Goal: Navigation & Orientation: Find specific page/section

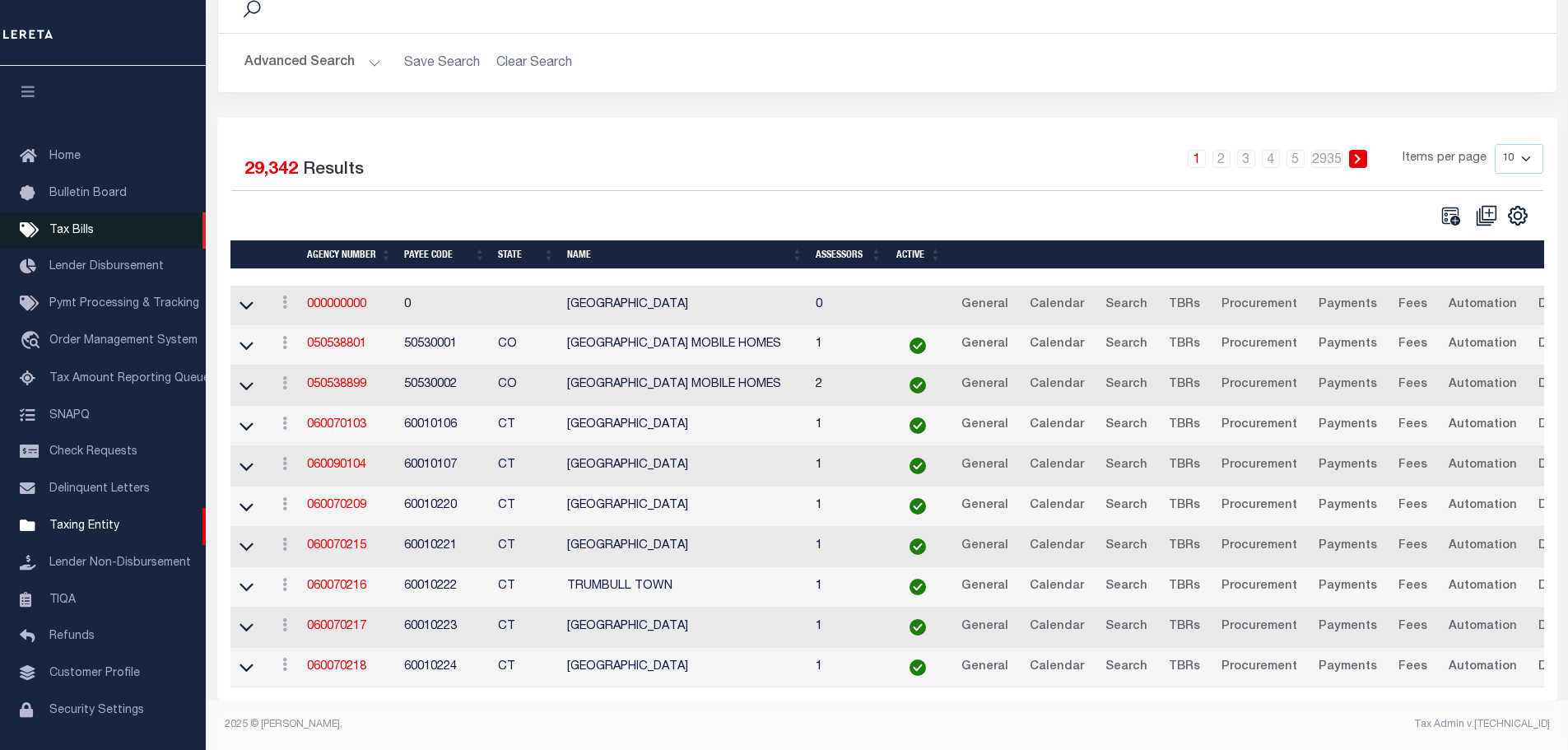
click at [92, 228] on span "Tax Bills" at bounding box center [71, 230] width 45 height 11
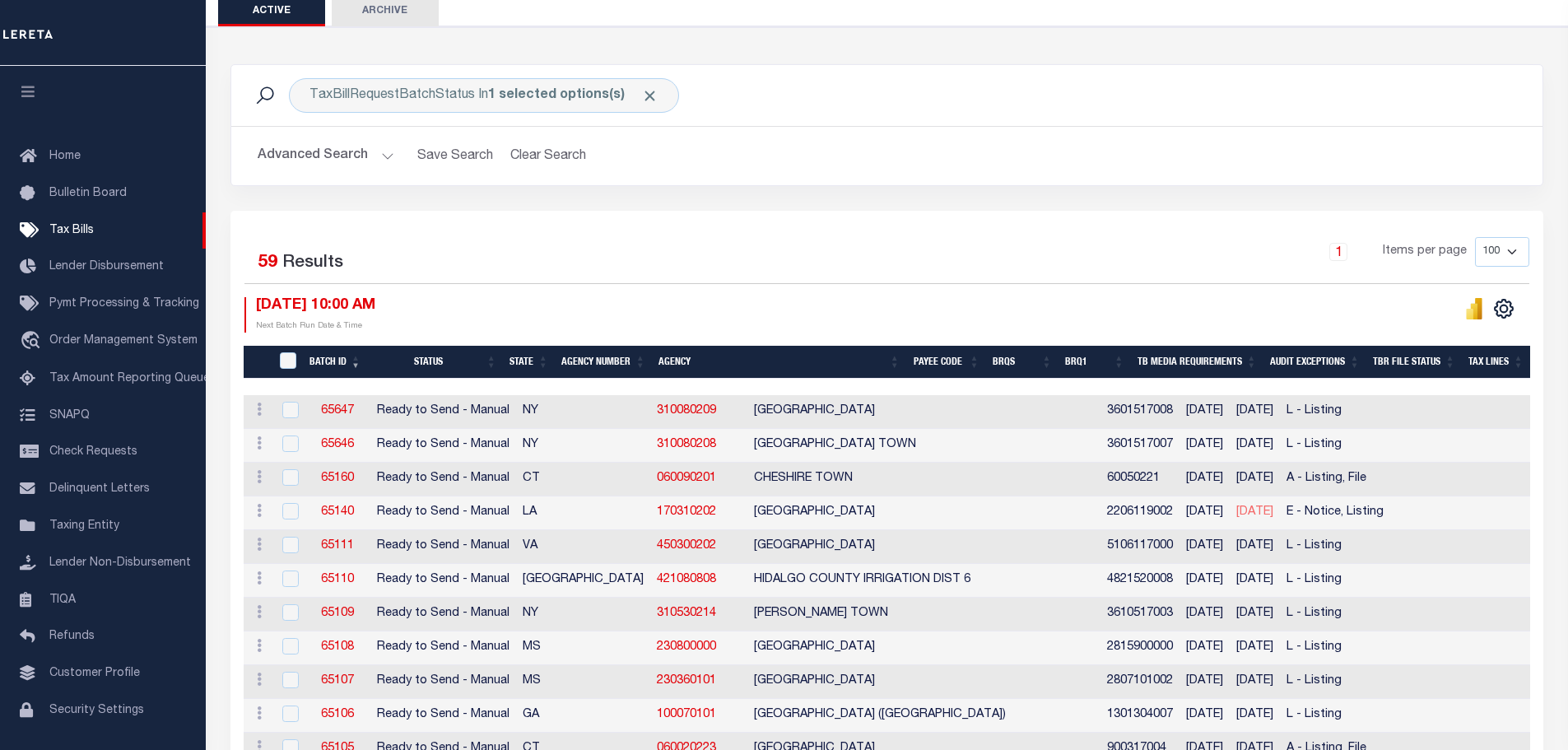
scroll to position [165, 0]
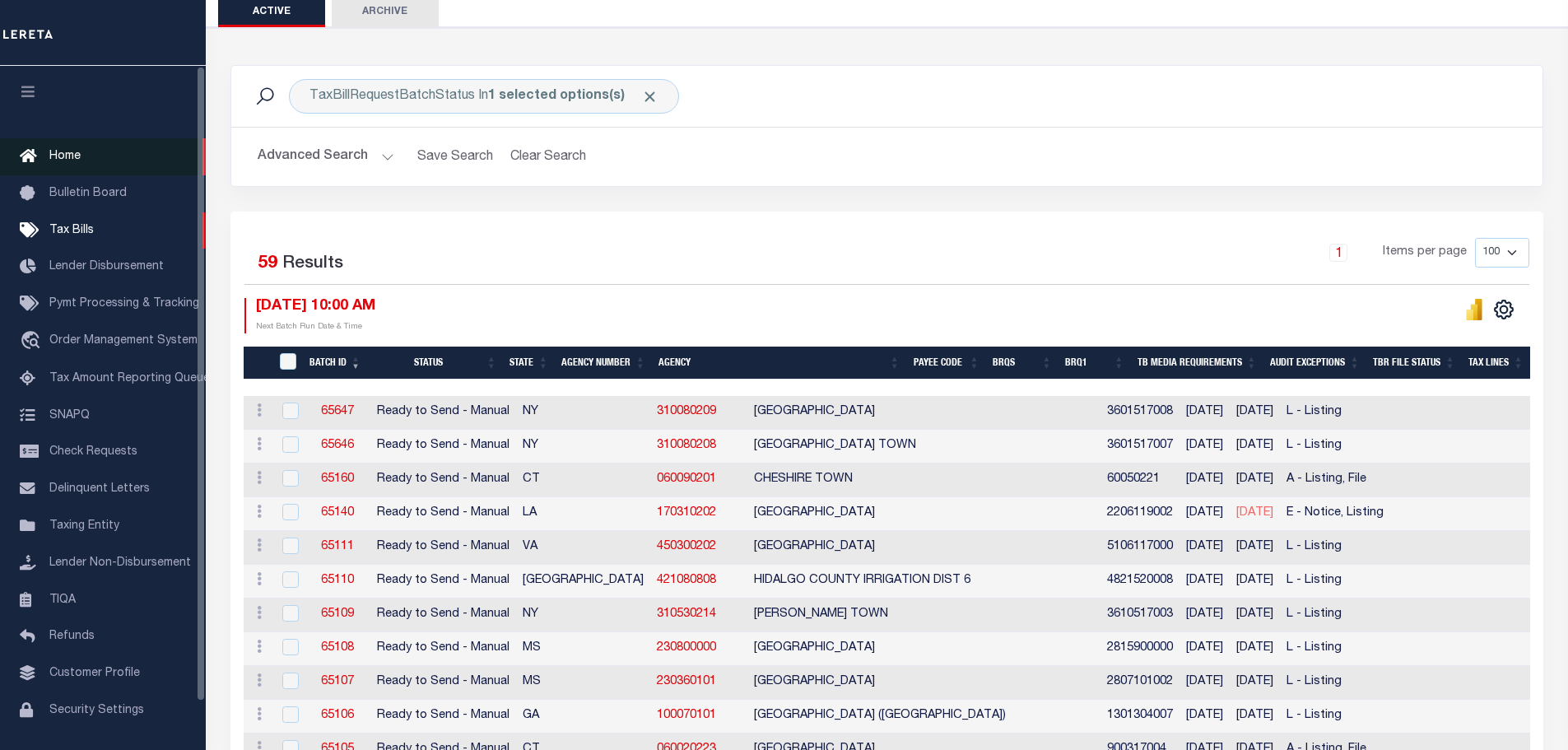
click at [79, 161] on span "Home" at bounding box center [65, 156] width 31 height 11
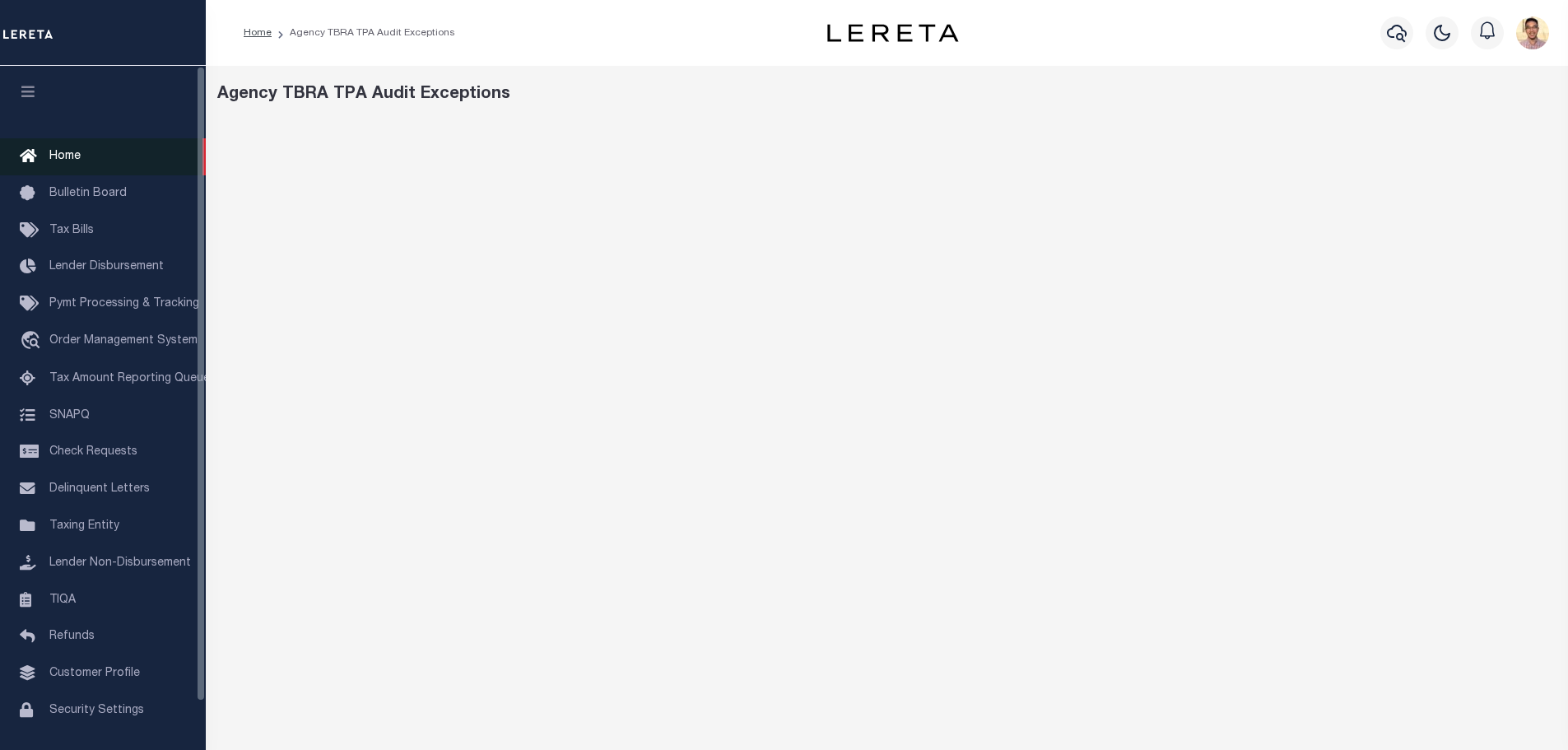
click at [57, 165] on link "Home" at bounding box center [102, 156] width 206 height 37
